Goal: Information Seeking & Learning: Understand process/instructions

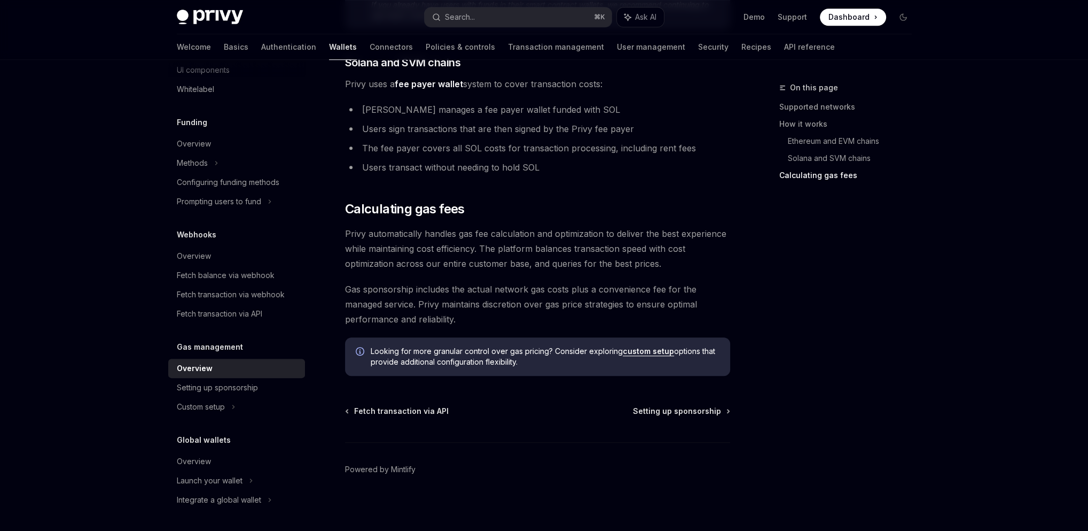
scroll to position [1020, 0]
click at [606, 282] on span "Gas sponsorship includes the actual network gas costs plus a convenience fee fo…" at bounding box center [537, 304] width 385 height 45
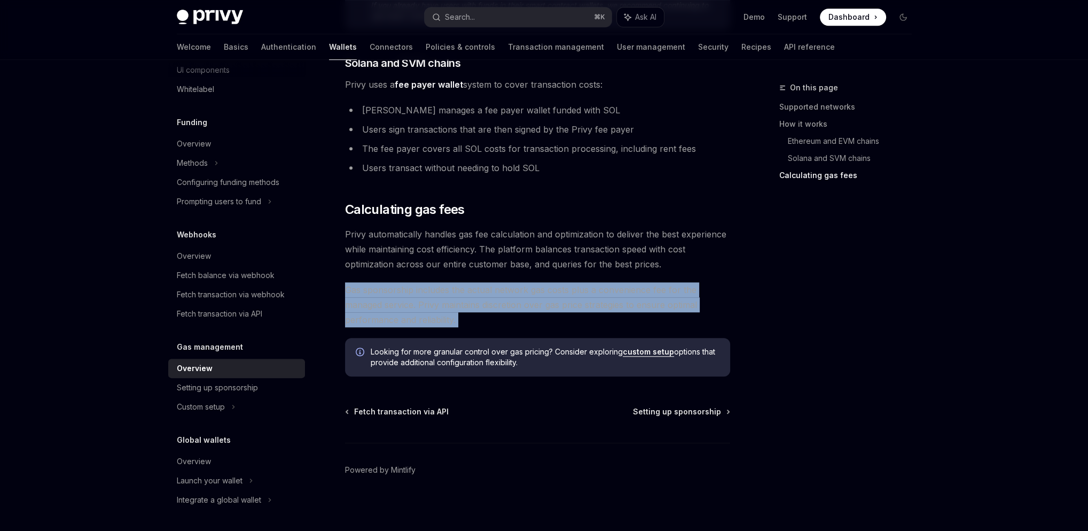
click at [606, 282] on span "Gas sponsorship includes the actual network gas costs plus a convenience fee fo…" at bounding box center [537, 304] width 385 height 45
click at [450, 302] on span "Gas sponsorship includes the actual network gas costs plus a convenience fee fo…" at bounding box center [537, 304] width 385 height 45
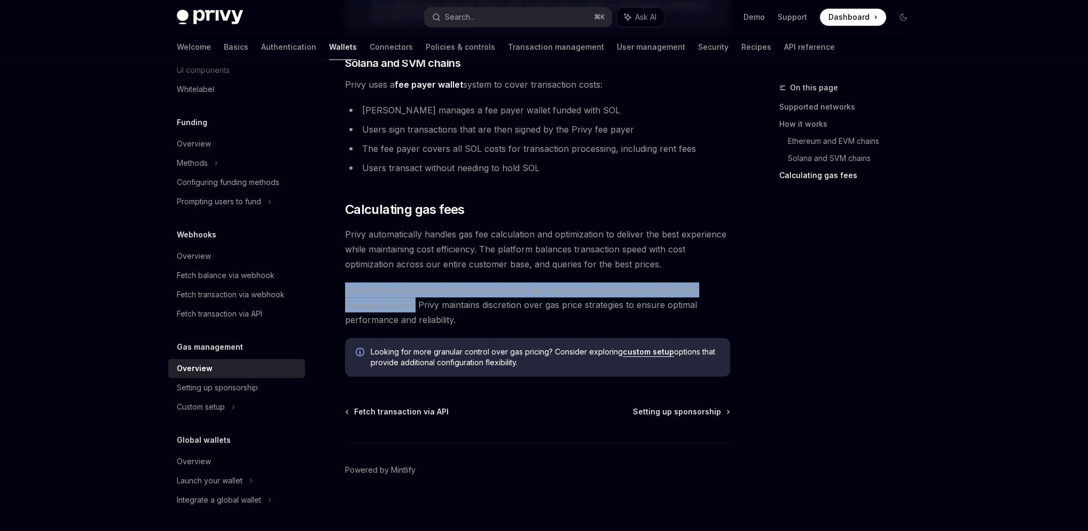
drag, startPoint x: 418, startPoint y: 303, endPoint x: 347, endPoint y: 287, distance: 73.0
click at [347, 287] on span "Gas sponsorship includes the actual network gas costs plus a convenience fee fo…" at bounding box center [537, 304] width 385 height 45
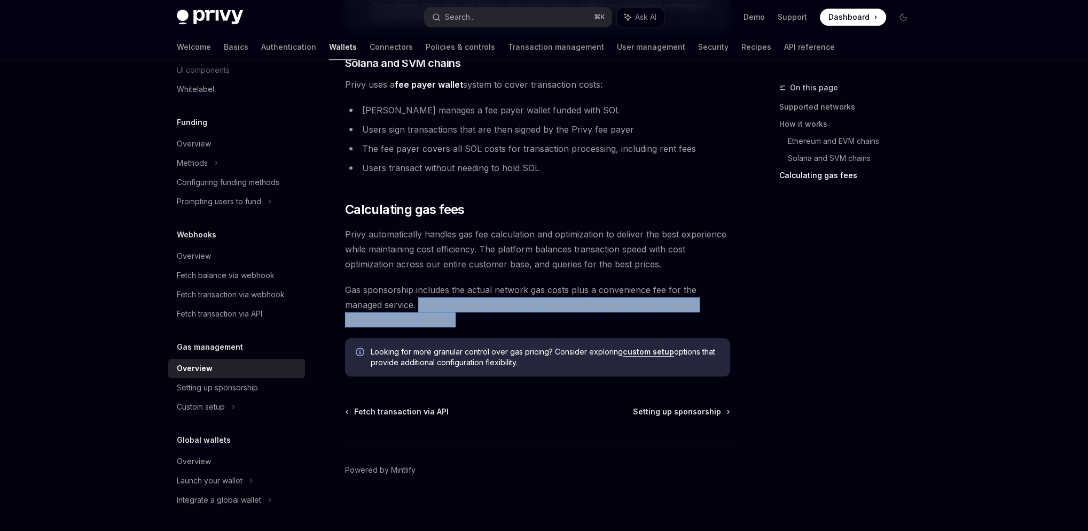
drag, startPoint x: 419, startPoint y: 302, endPoint x: 463, endPoint y: 317, distance: 45.8
click at [463, 317] on span "Gas sponsorship includes the actual network gas costs plus a convenience fee fo…" at bounding box center [537, 304] width 385 height 45
click at [496, 321] on span "Gas sponsorship includes the actual network gas costs plus a convenience fee fo…" at bounding box center [537, 304] width 385 height 45
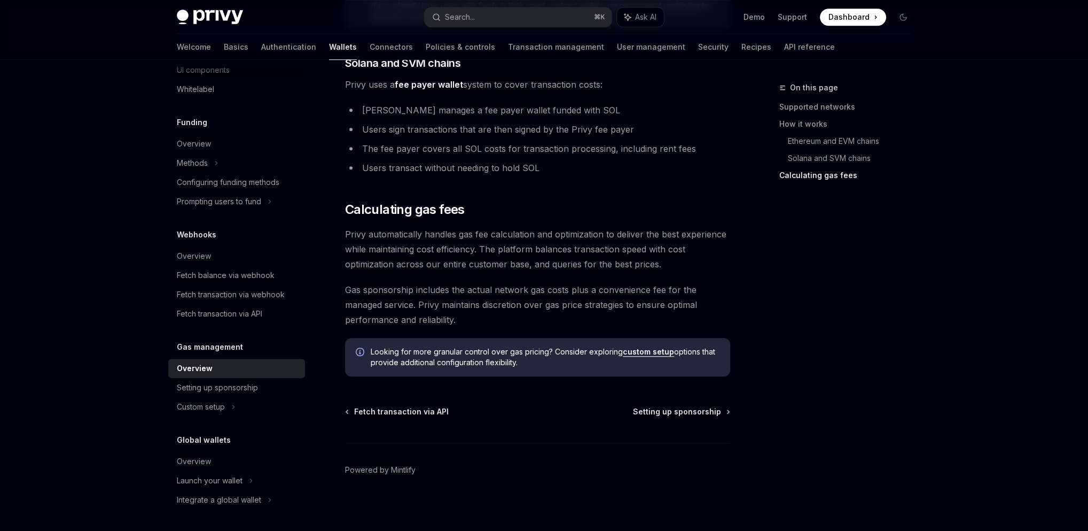
click at [662, 347] on link "custom setup" at bounding box center [648, 352] width 51 height 10
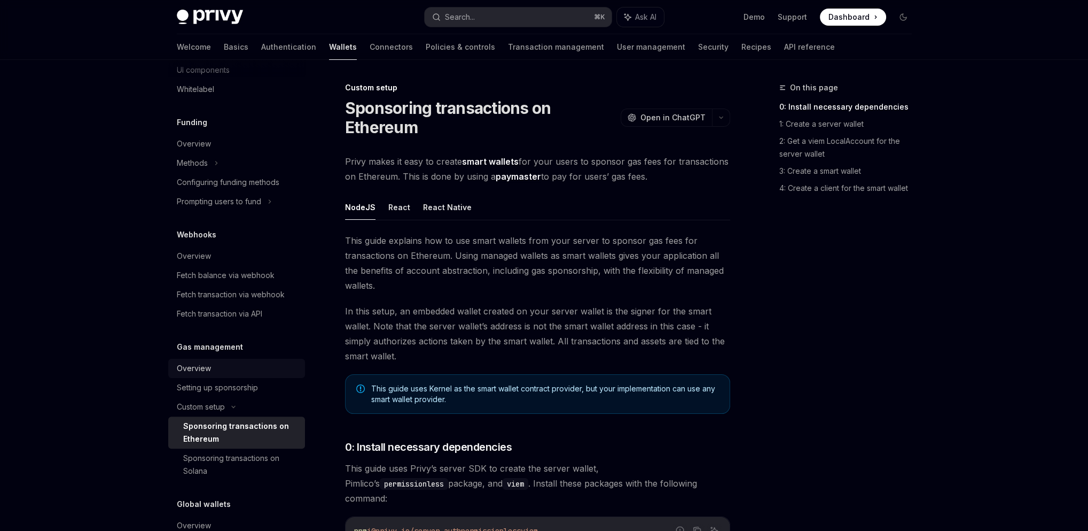
click at [171, 367] on link "Overview" at bounding box center [236, 367] width 137 height 19
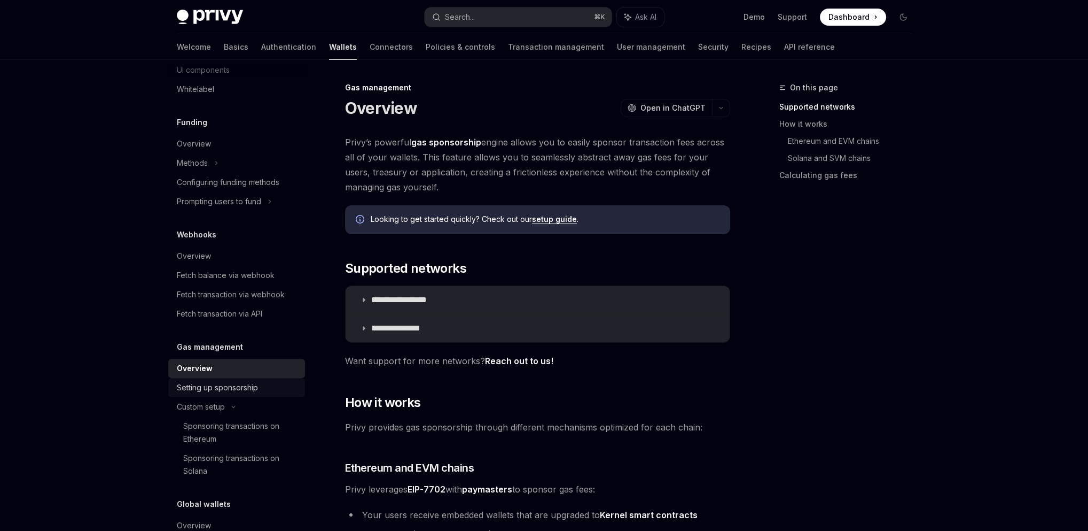
click at [229, 387] on div "Setting up sponsorship" at bounding box center [217, 387] width 81 height 13
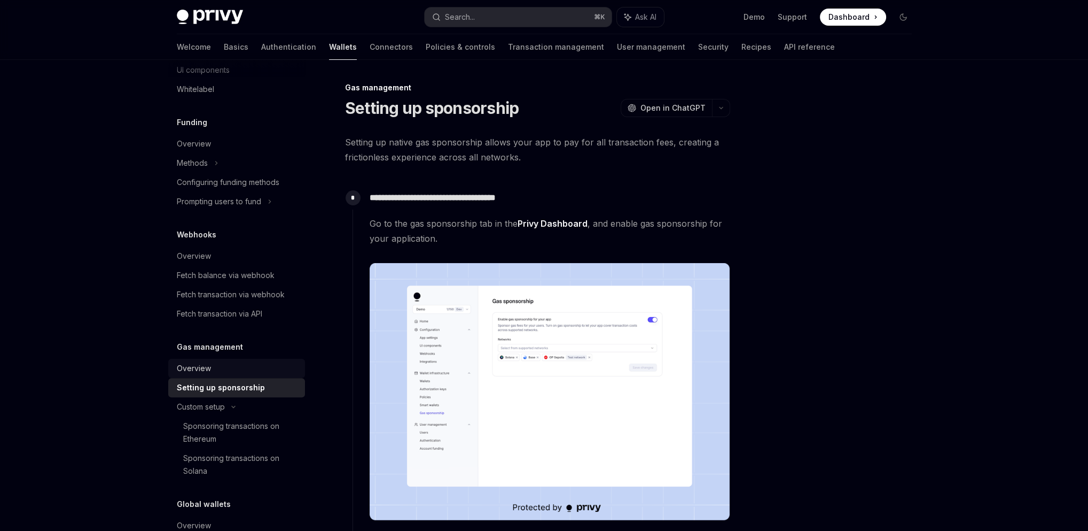
click at [217, 367] on div "Overview" at bounding box center [238, 368] width 122 height 13
type textarea "*"
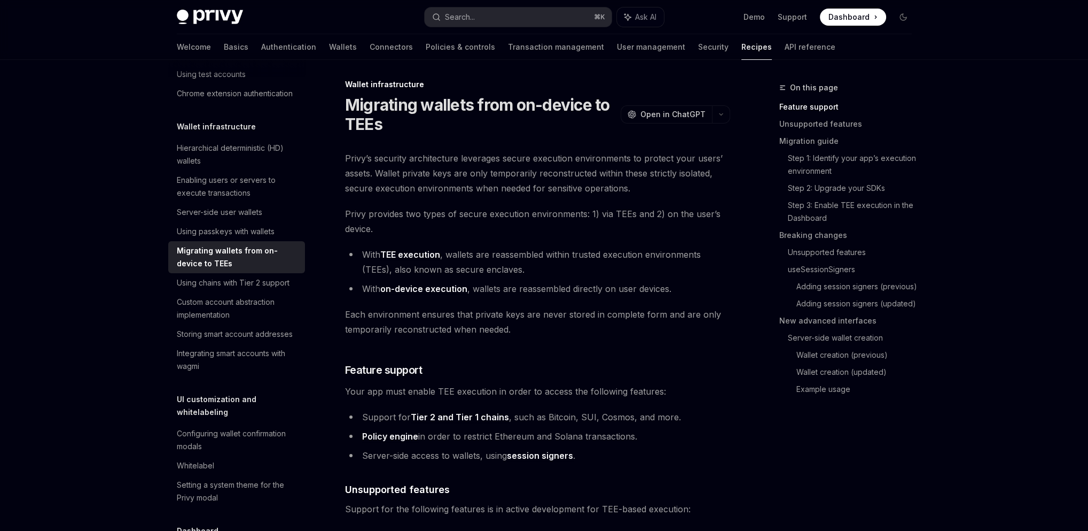
scroll to position [3, 0]
click at [635, 227] on span "Privy provides two types of secure execution environments: 1) via TEEs and 2) o…" at bounding box center [537, 221] width 385 height 30
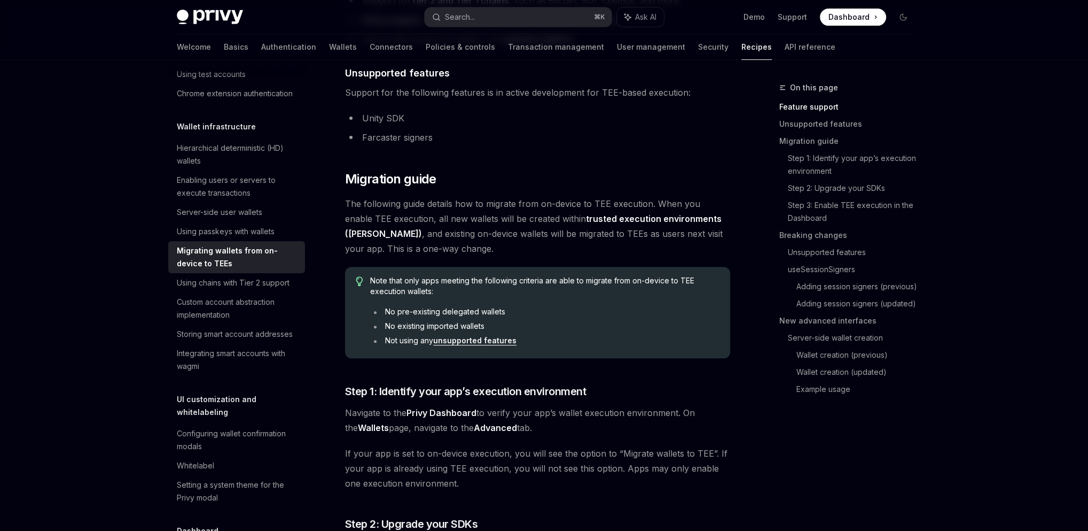
scroll to position [420, 0]
click at [253, 238] on div "Using passkeys with wallets" at bounding box center [226, 231] width 98 height 13
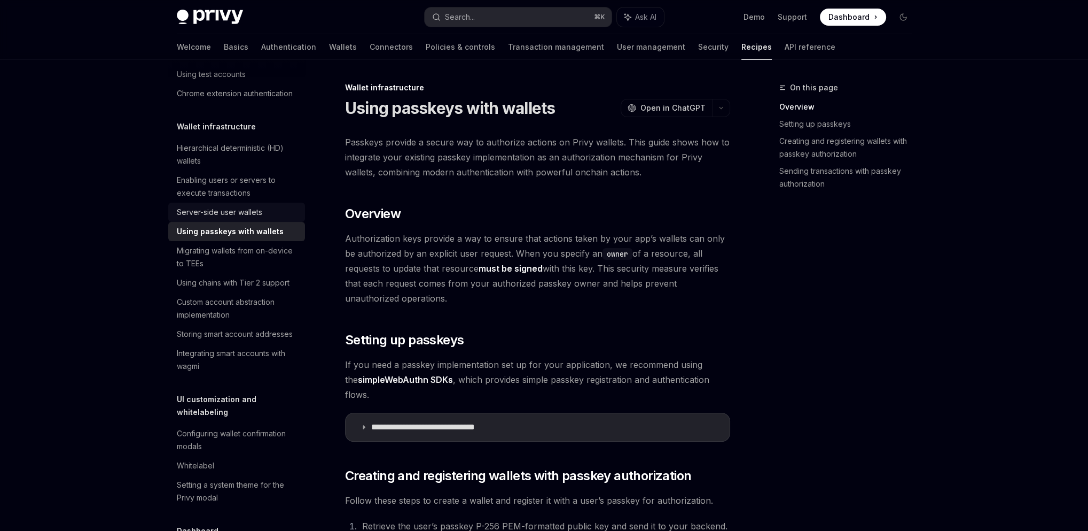
click at [244, 219] on div "Server-side user wallets" at bounding box center [219, 212] width 85 height 13
type textarea "*"
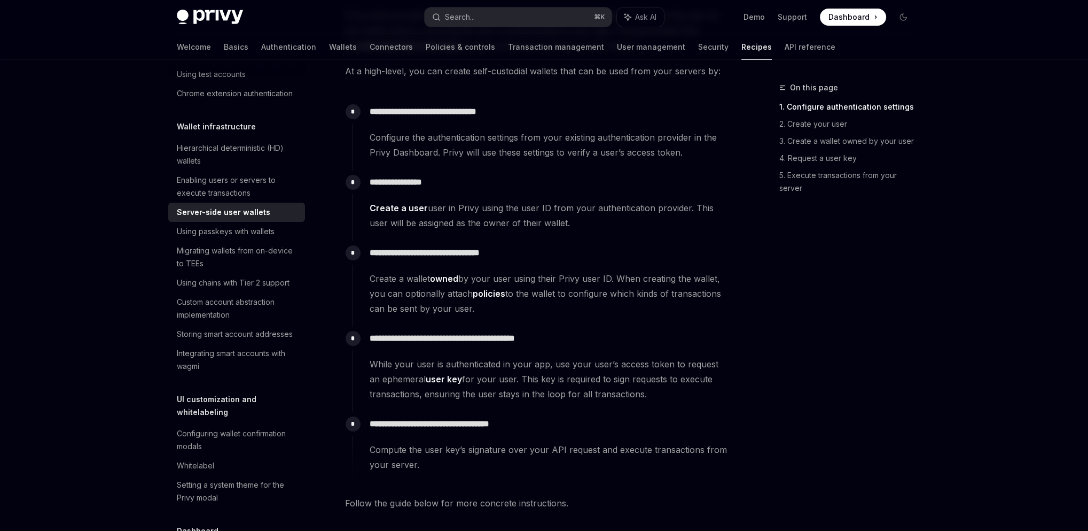
scroll to position [167, 0]
